Goal: Transaction & Acquisition: Subscribe to service/newsletter

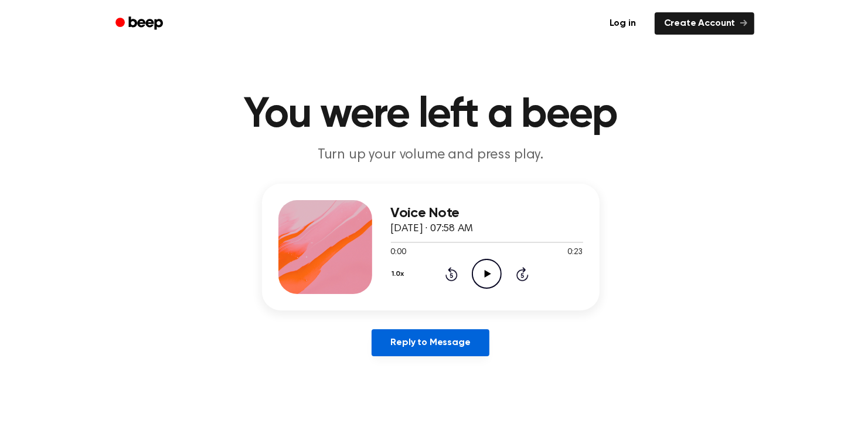
click at [445, 344] on link "Reply to Message" at bounding box center [430, 342] width 117 height 27
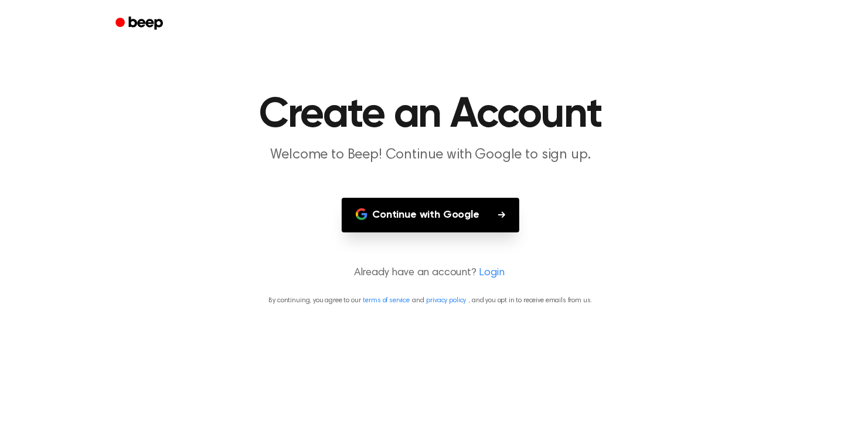
click at [382, 225] on button "Continue with Google" at bounding box center [431, 215] width 178 height 35
click at [376, 210] on button "Continue with Google" at bounding box center [431, 215] width 178 height 35
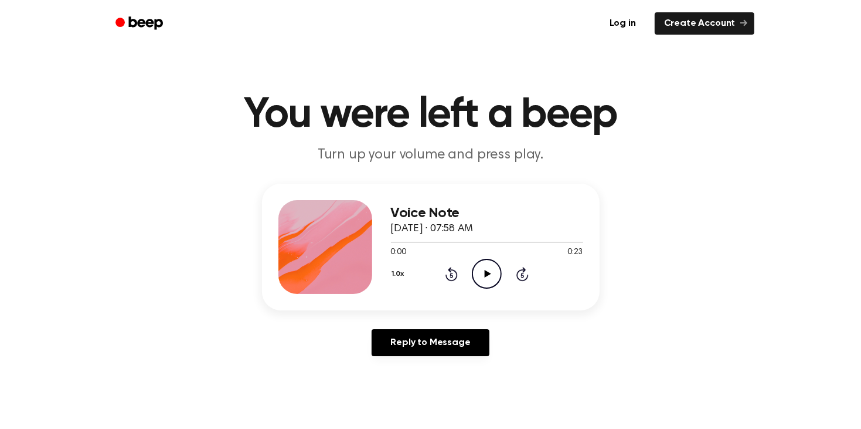
click at [491, 274] on icon "Play Audio" at bounding box center [487, 274] width 30 height 30
